Goal: Find specific page/section: Find specific page/section

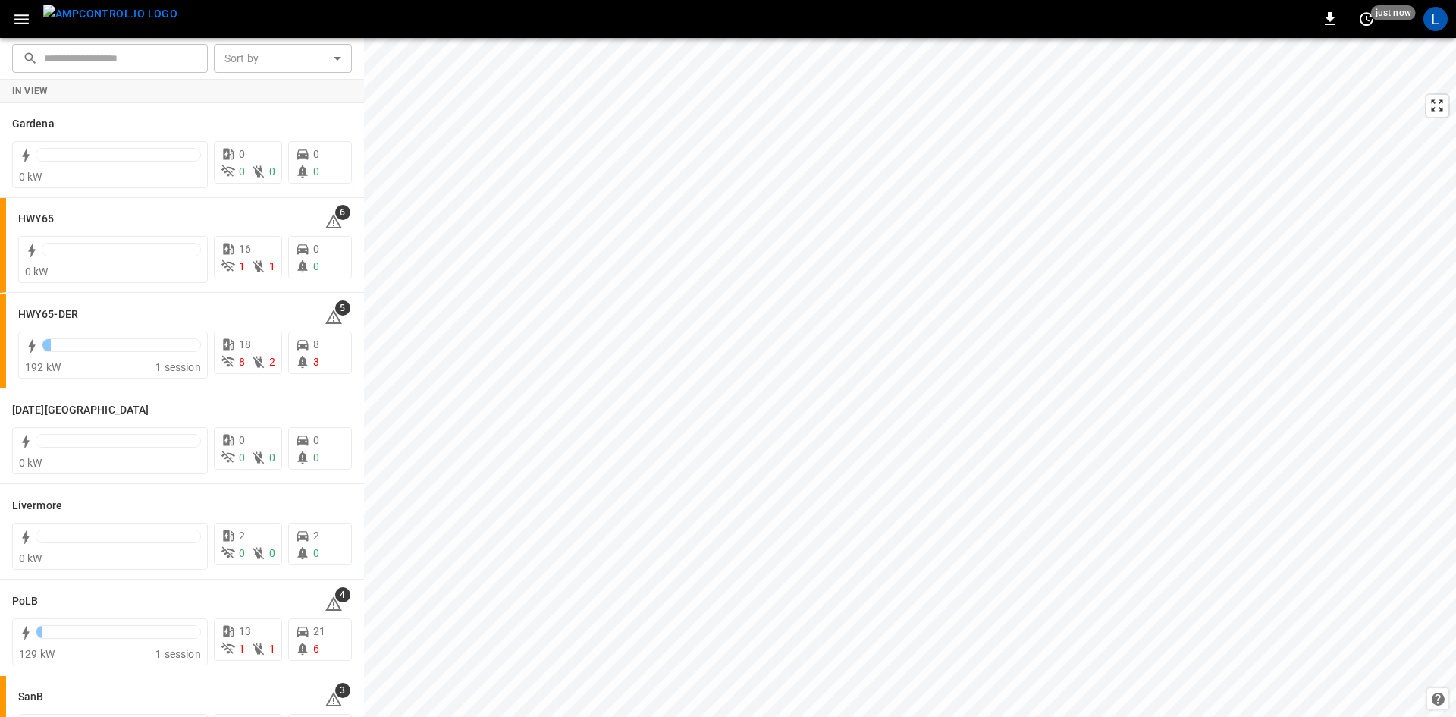
click at [7, 17] on button "button" at bounding box center [21, 19] width 31 height 28
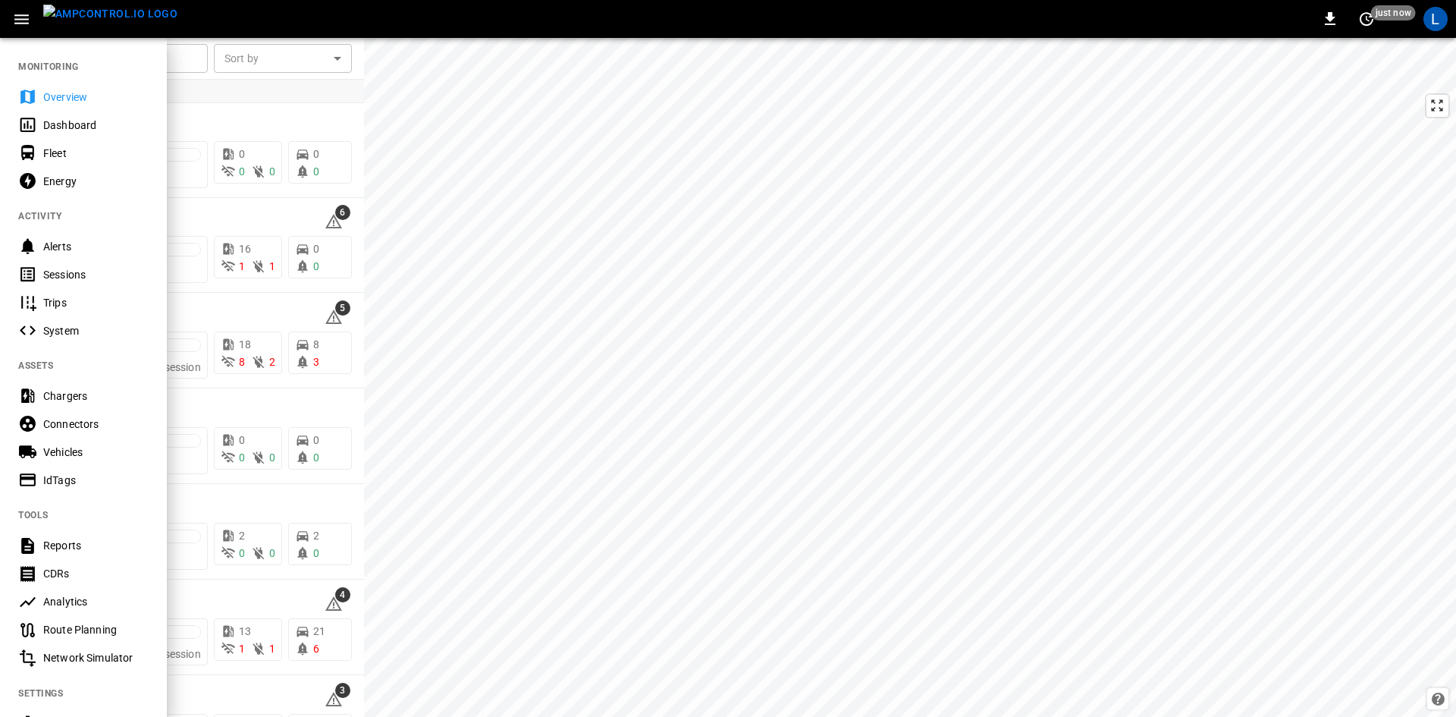
click at [61, 265] on div "Sessions" at bounding box center [83, 274] width 167 height 28
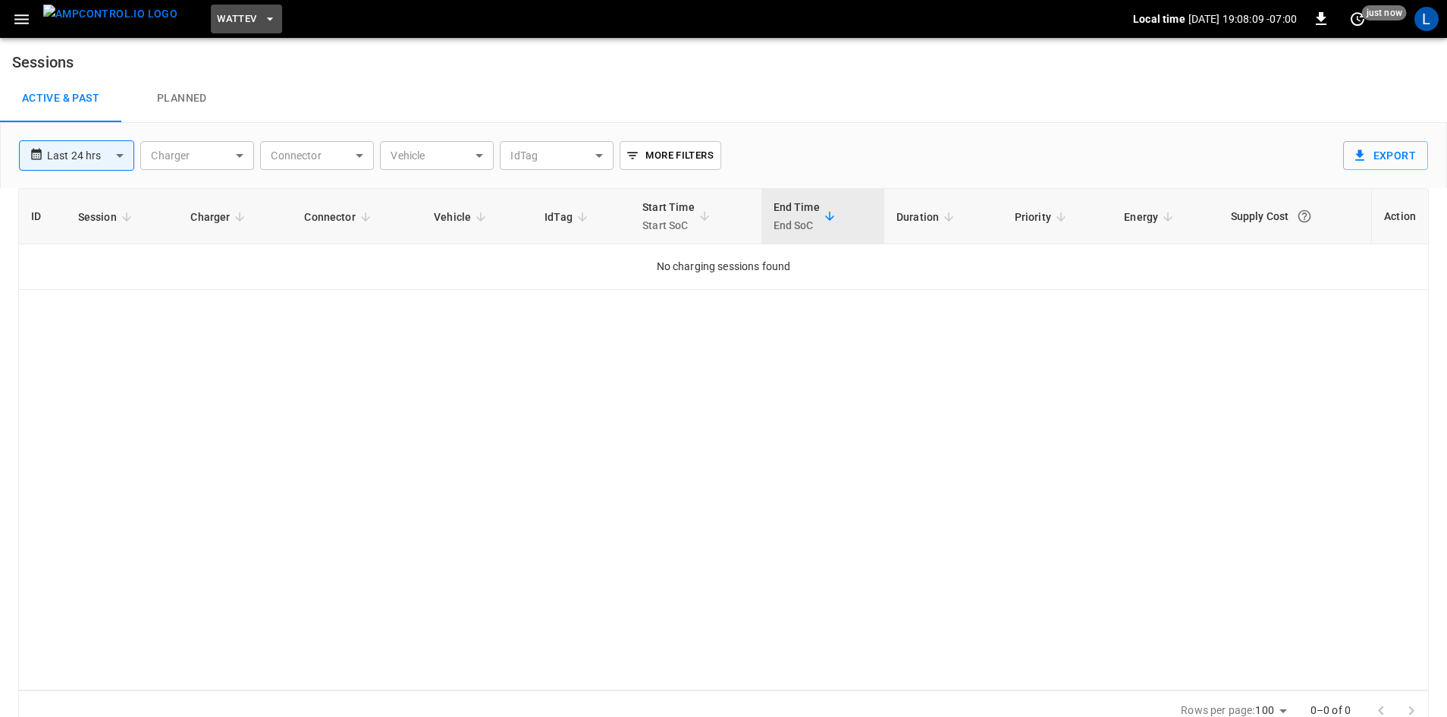
click at [220, 17] on span "WattEV" at bounding box center [236, 19] width 39 height 17
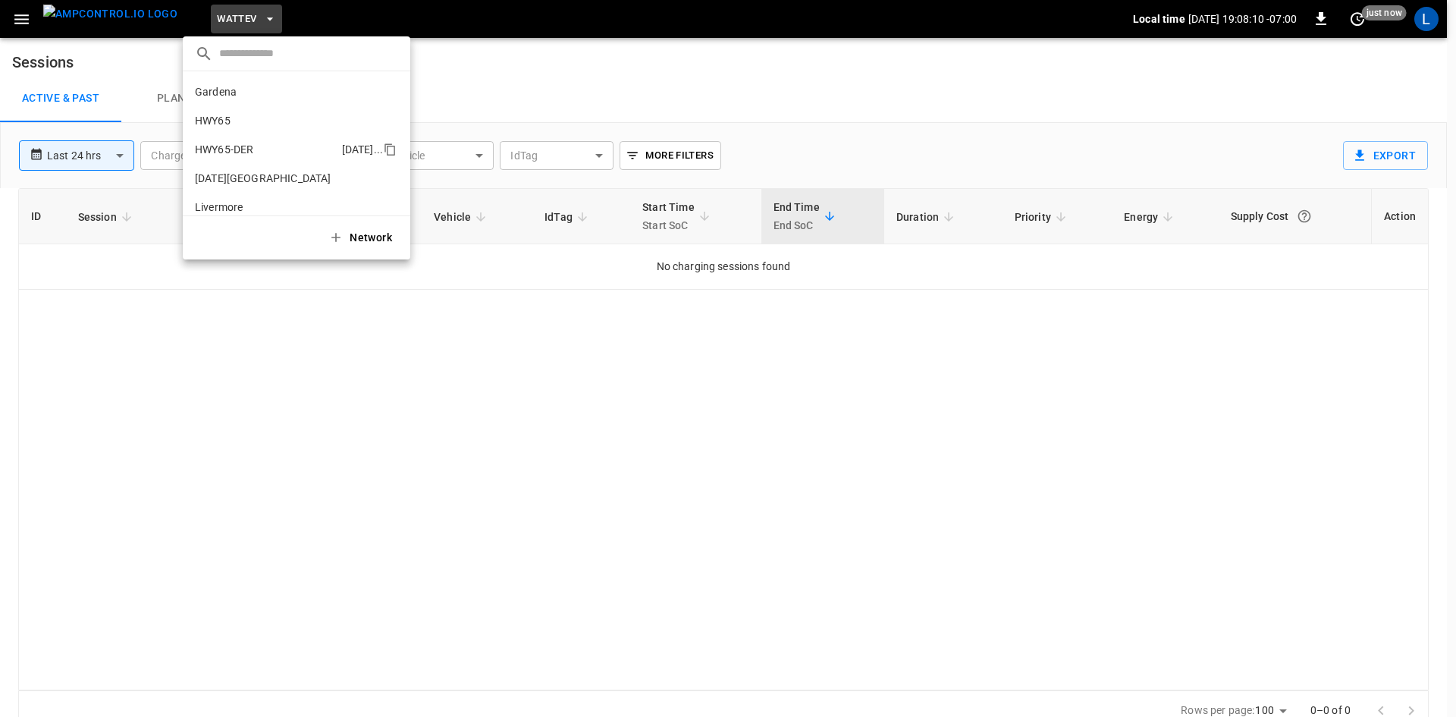
click at [281, 149] on li "HWY65-DER [DATE].." at bounding box center [297, 149] width 228 height 29
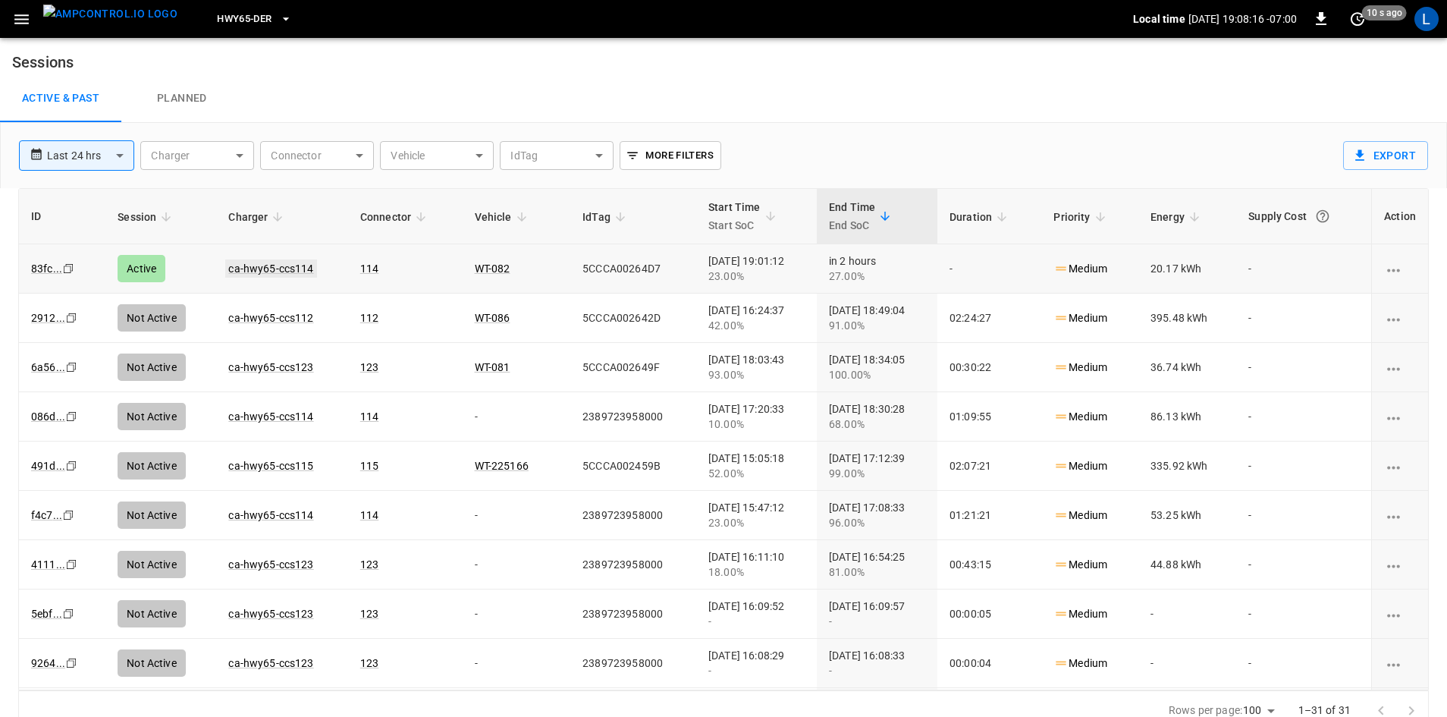
click at [278, 269] on link "ca-hwy65-ccs114" at bounding box center [270, 268] width 91 height 18
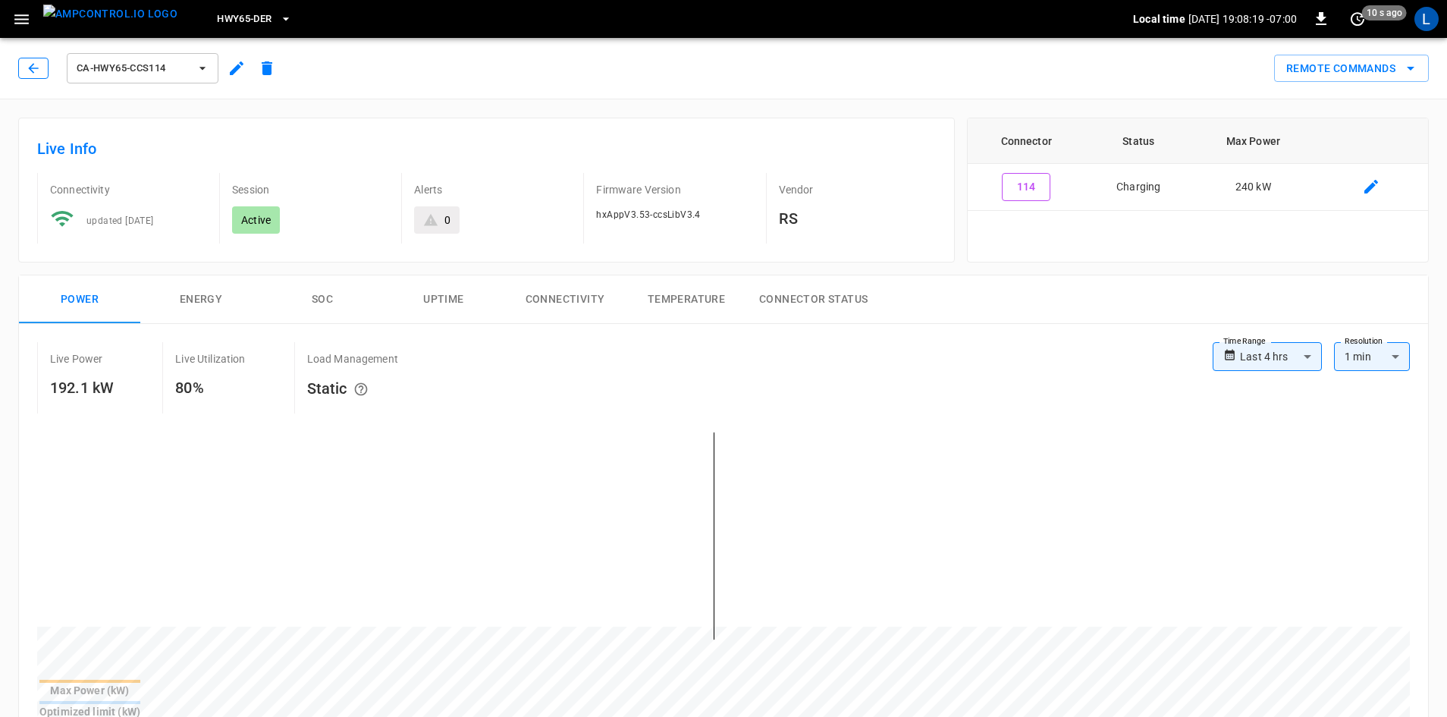
click at [27, 69] on icon "button" at bounding box center [33, 68] width 15 height 15
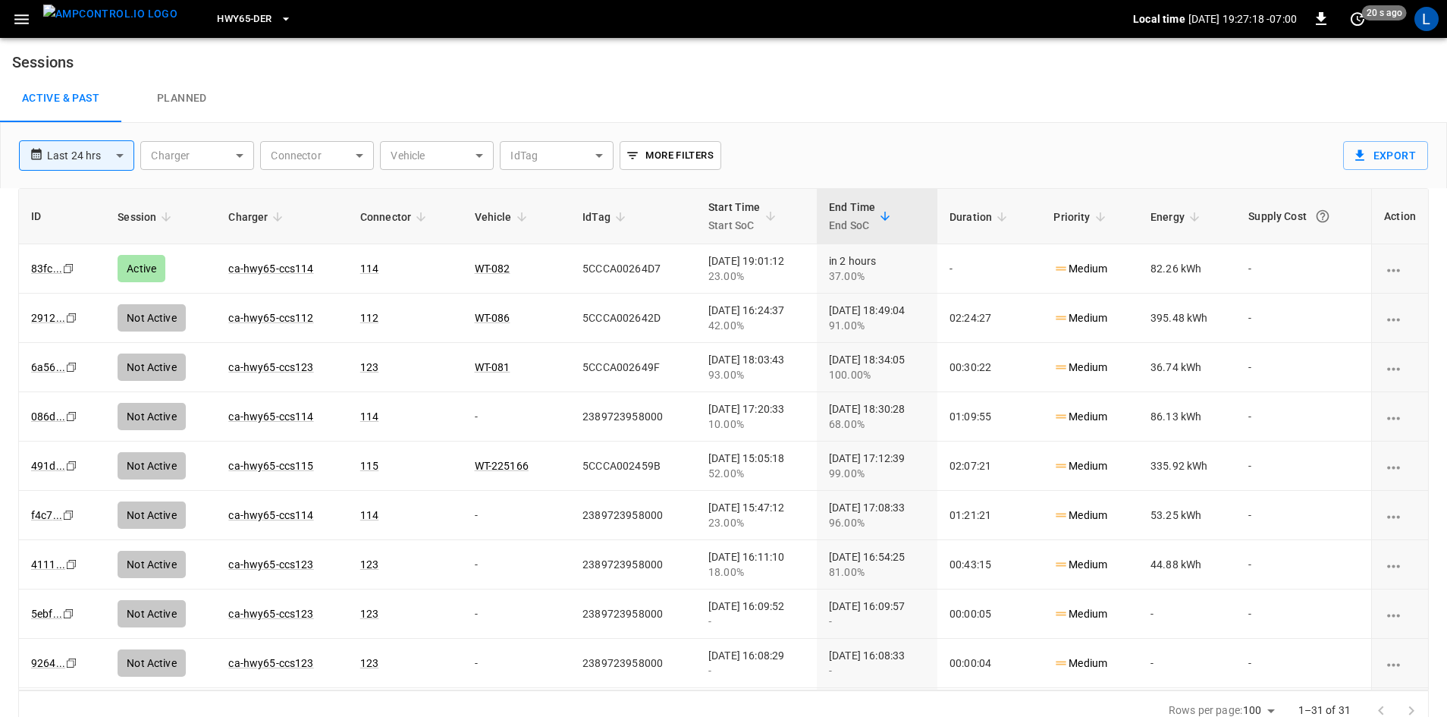
click at [231, 13] on span "HWY65-DER" at bounding box center [244, 19] width 55 height 17
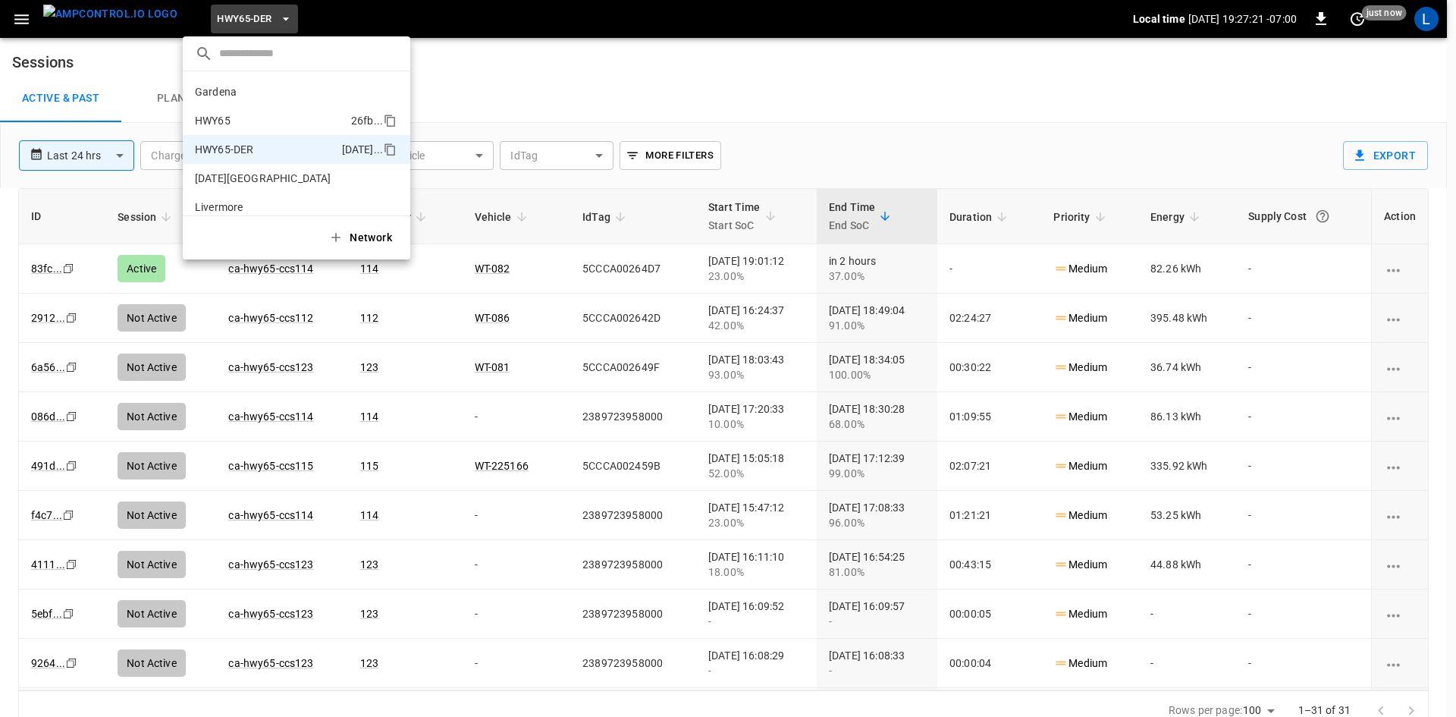
click at [273, 118] on li "HWY65 26fb ..." at bounding box center [297, 120] width 228 height 29
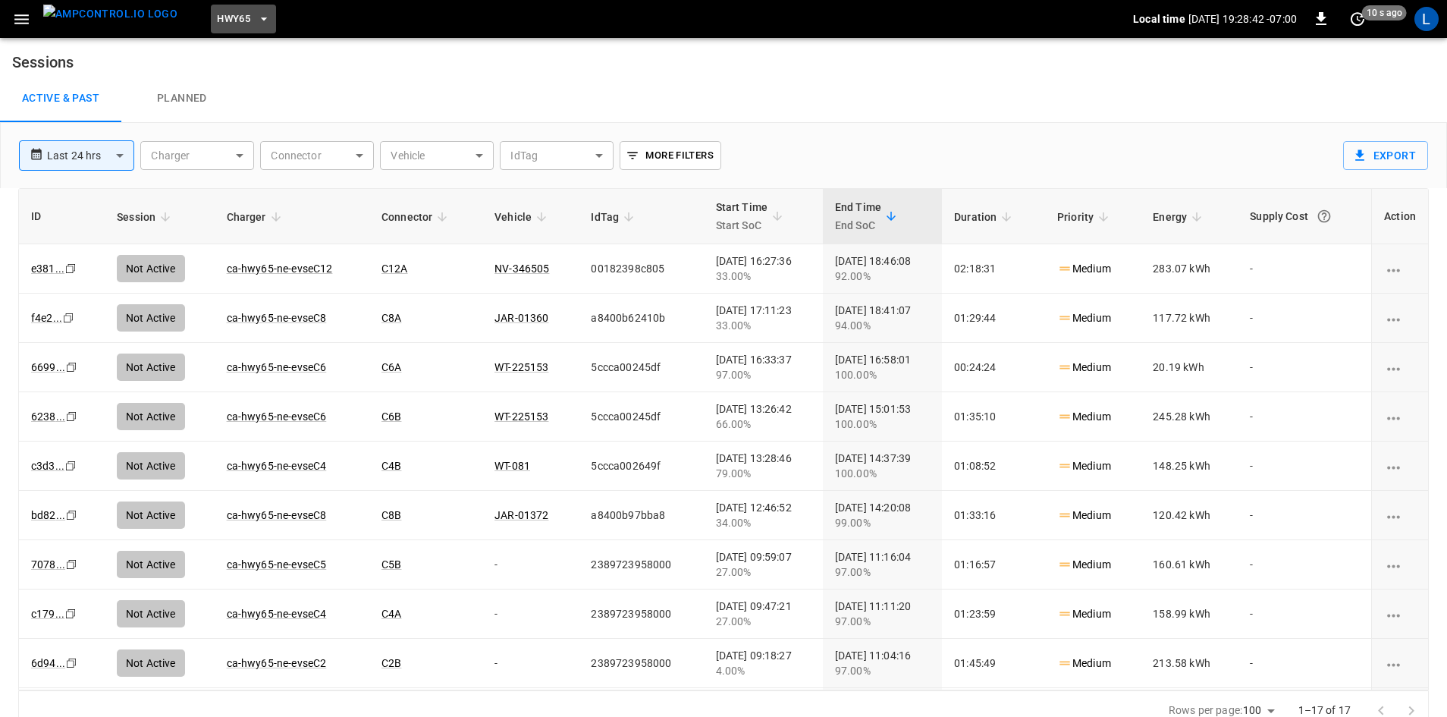
click at [215, 28] on button "HWY65" at bounding box center [243, 20] width 65 height 30
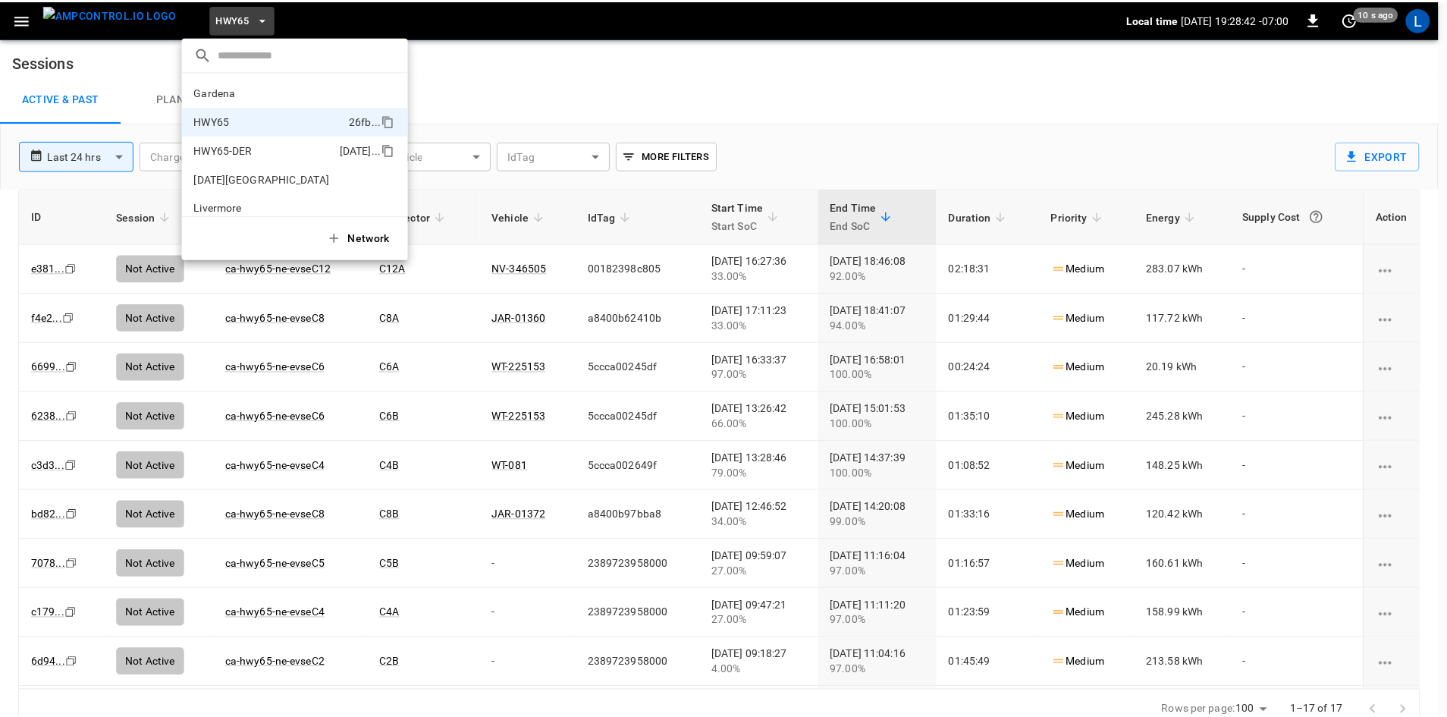
scroll to position [24, 0]
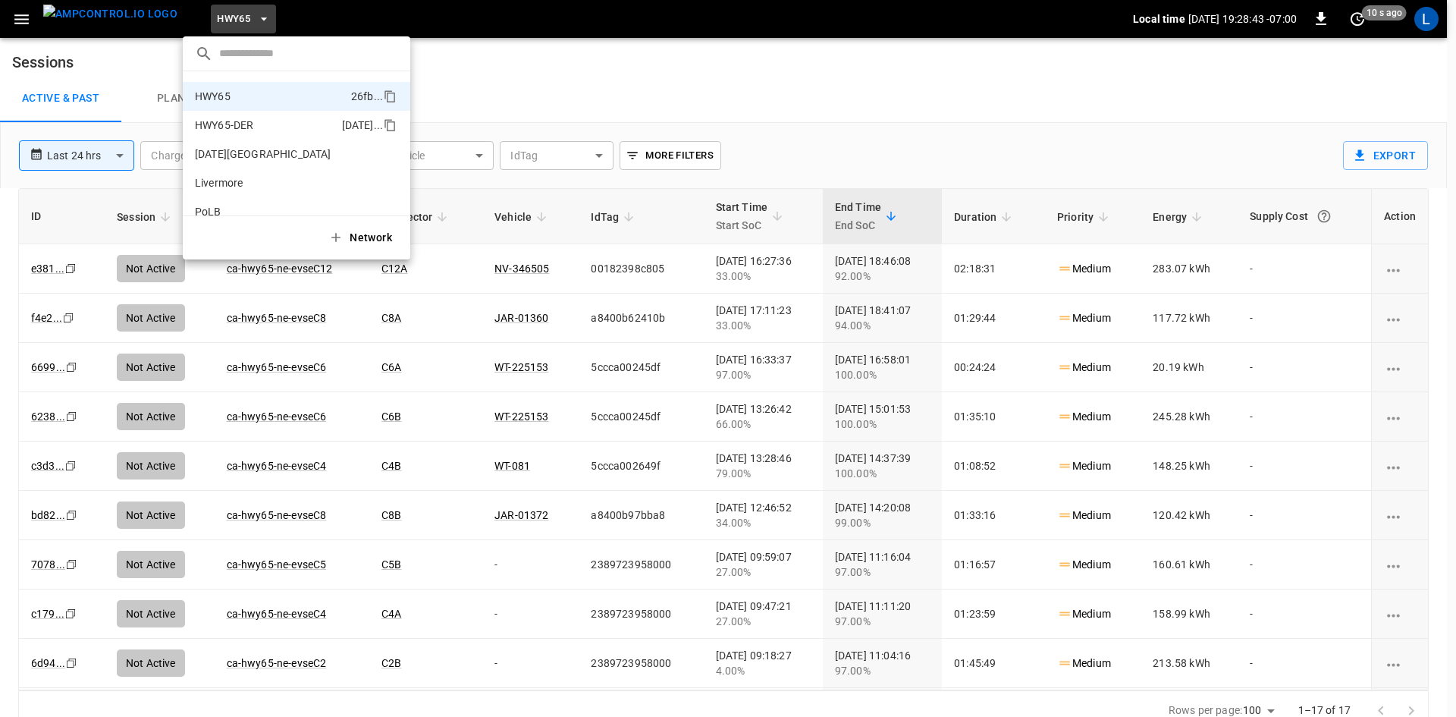
click at [270, 133] on li "HWY65-DER [DATE].." at bounding box center [297, 125] width 228 height 29
